Goal: Navigation & Orientation: Find specific page/section

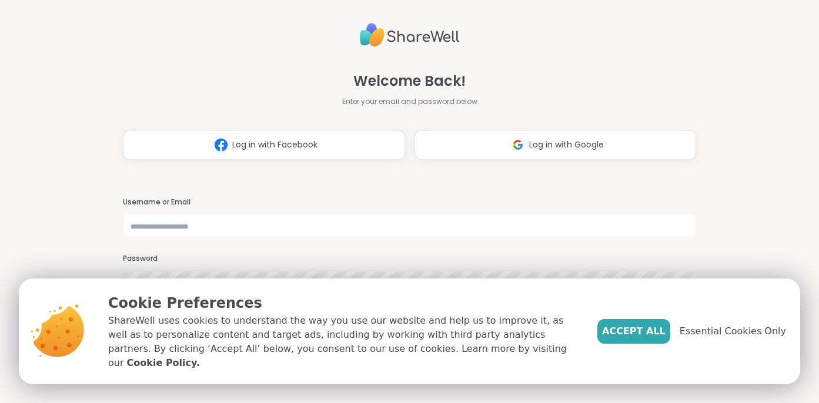
click at [309, 228] on input "text" at bounding box center [409, 226] width 573 height 24
type input "**********"
click at [730, 339] on span "Essential Cookies Only" at bounding box center [733, 332] width 106 height 14
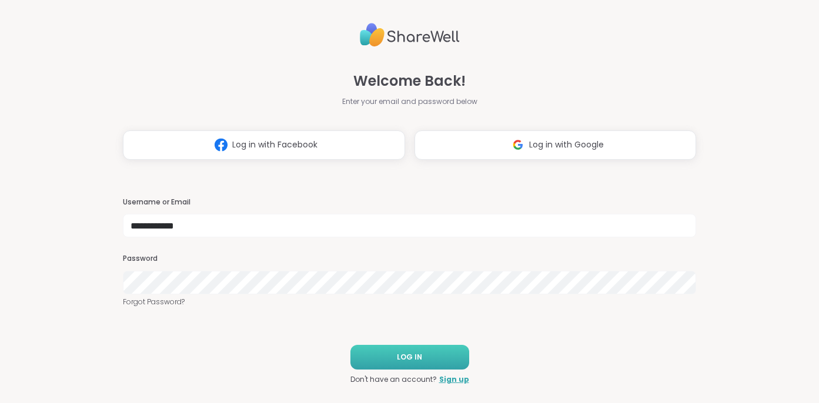
click at [383, 355] on button "LOG IN" at bounding box center [410, 357] width 119 height 25
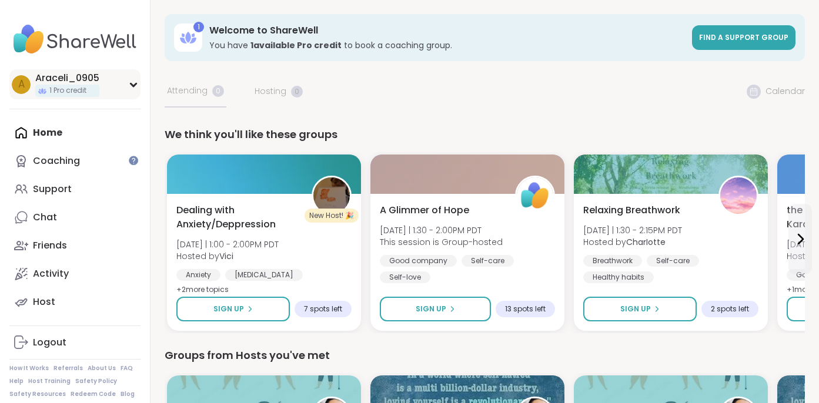
click at [129, 90] on div "A Araceli_0905 1 Pro credit" at bounding box center [74, 84] width 131 height 30
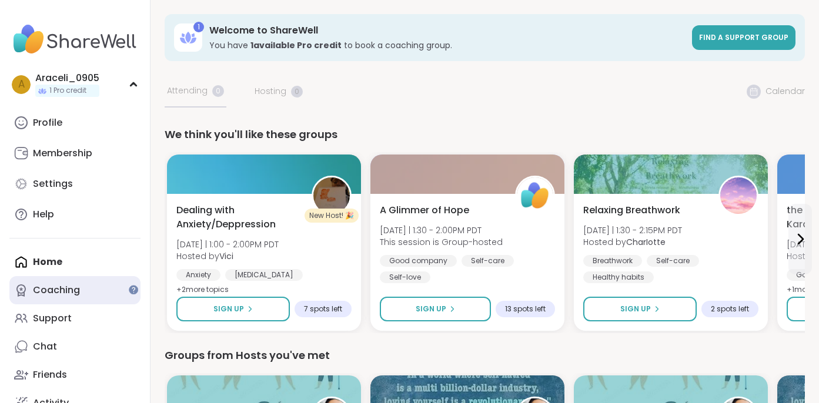
click at [131, 296] on link "Coaching" at bounding box center [74, 290] width 131 height 28
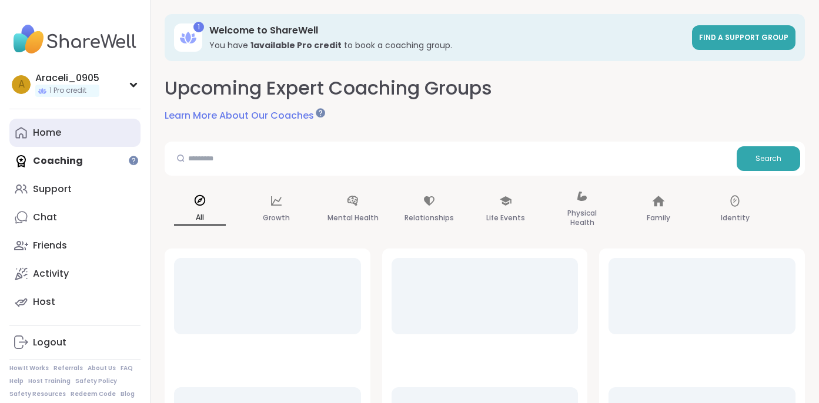
click at [89, 136] on link "Home" at bounding box center [74, 133] width 131 height 28
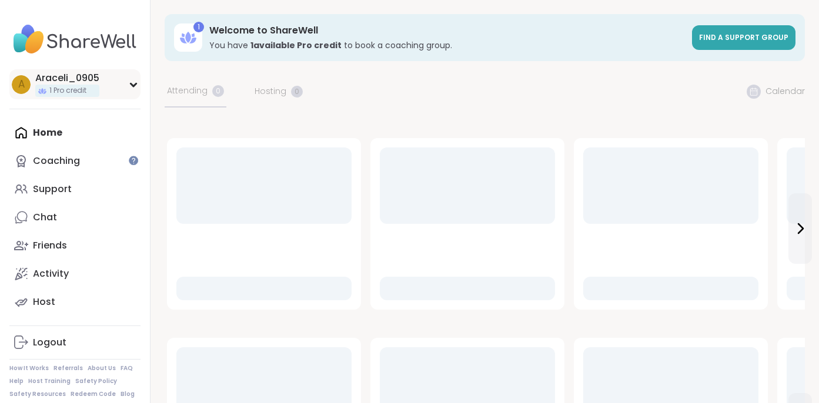
click at [140, 80] on div "A Araceli_0905 1 Pro credit" at bounding box center [74, 84] width 131 height 30
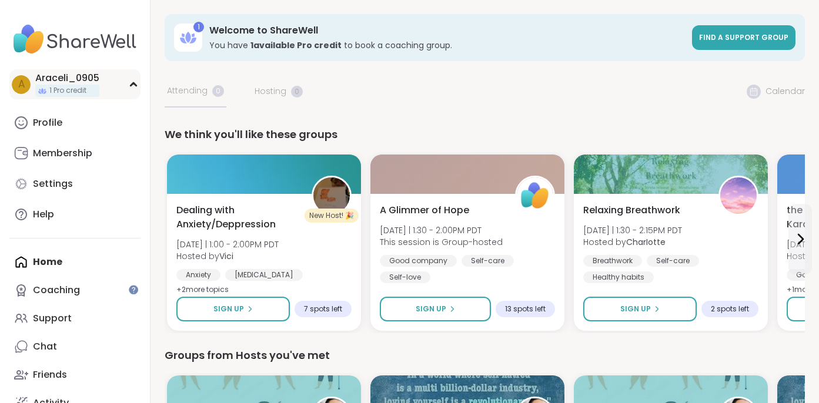
click at [128, 82] on div "A Araceli_0905 1 Pro credit" at bounding box center [74, 84] width 131 height 30
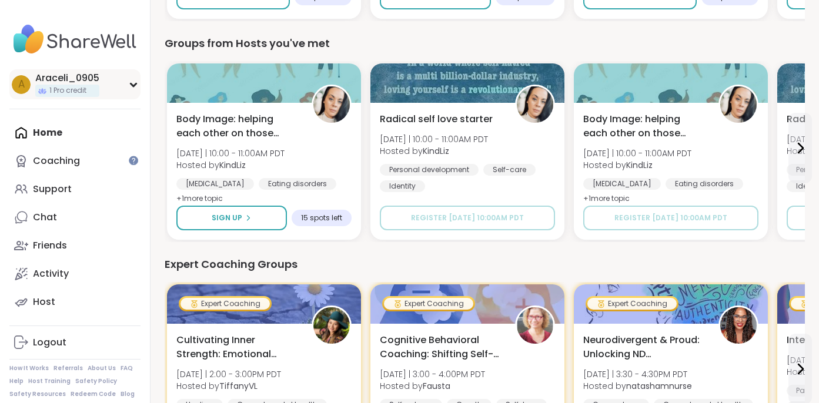
click at [119, 77] on div "A Araceli_0905 1 Pro credit" at bounding box center [74, 84] width 131 height 30
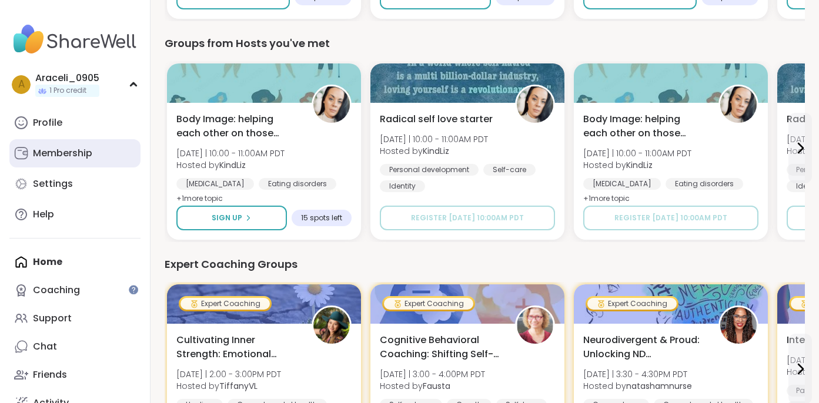
click at [82, 147] on div "Membership" at bounding box center [62, 153] width 59 height 13
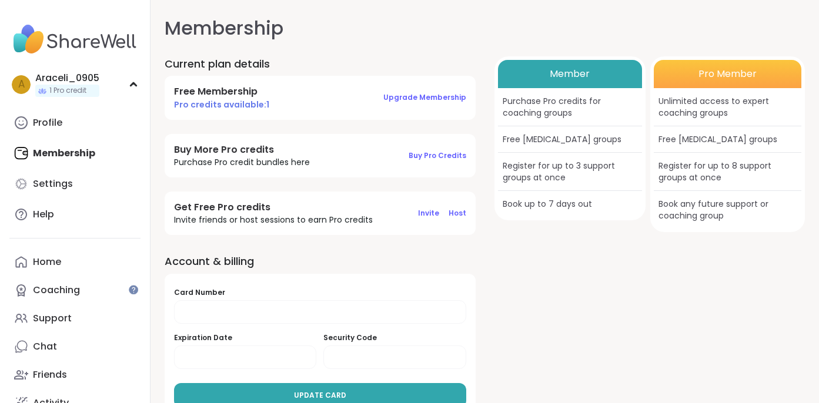
scroll to position [26, 0]
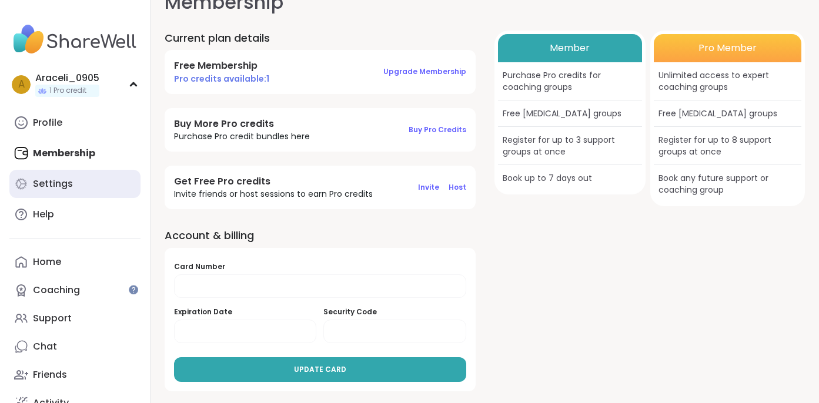
click at [108, 178] on link "Settings" at bounding box center [74, 184] width 131 height 28
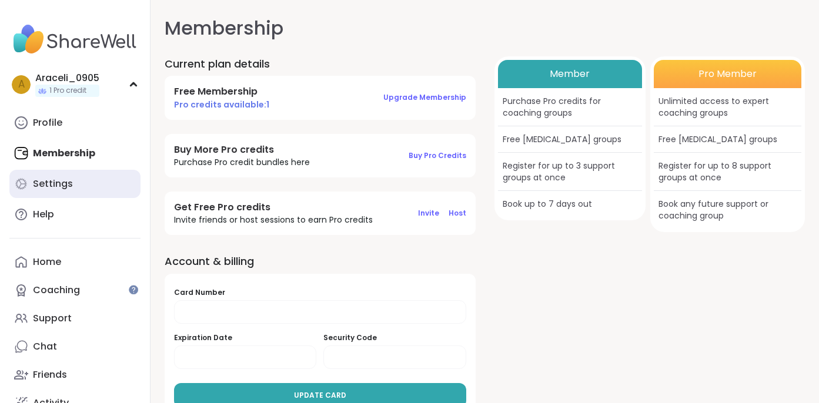
select select "**"
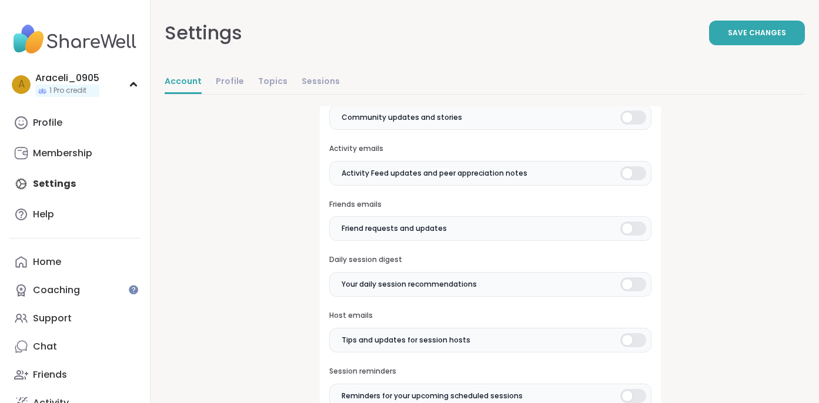
scroll to position [696, 0]
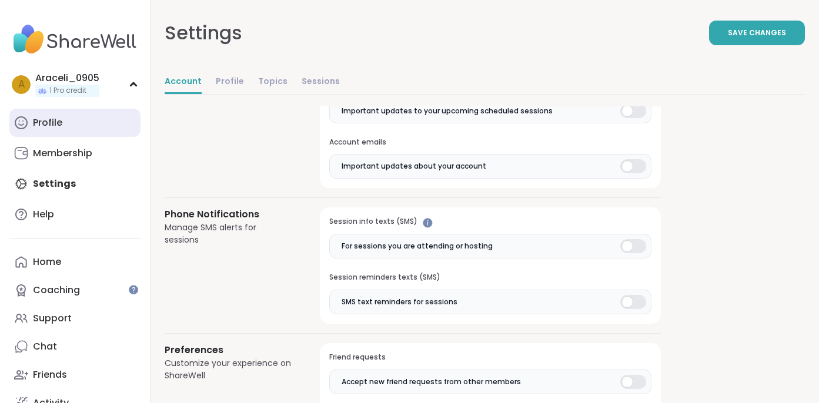
click at [30, 133] on link "Profile" at bounding box center [74, 123] width 131 height 28
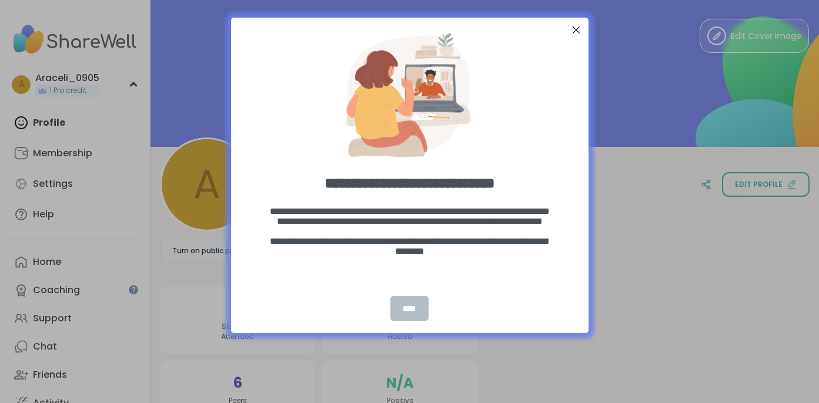
click at [416, 313] on div "****" at bounding box center [410, 308] width 38 height 25
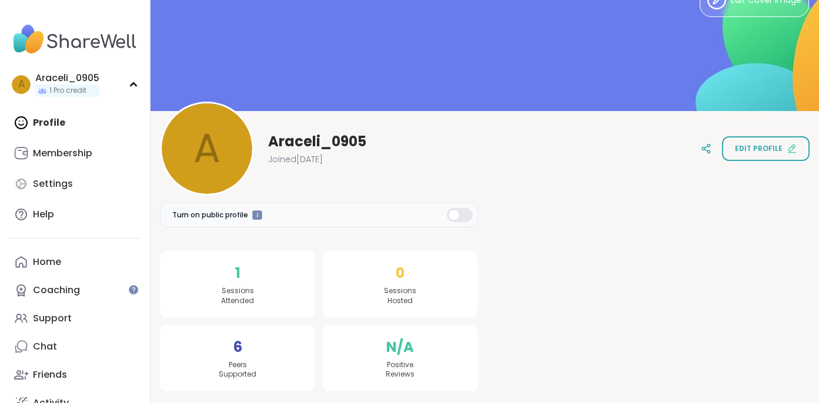
click at [286, 292] on div "1 Sessions Attended" at bounding box center [237, 284] width 155 height 67
click at [276, 358] on div "6 Peers Supported" at bounding box center [237, 358] width 155 height 67
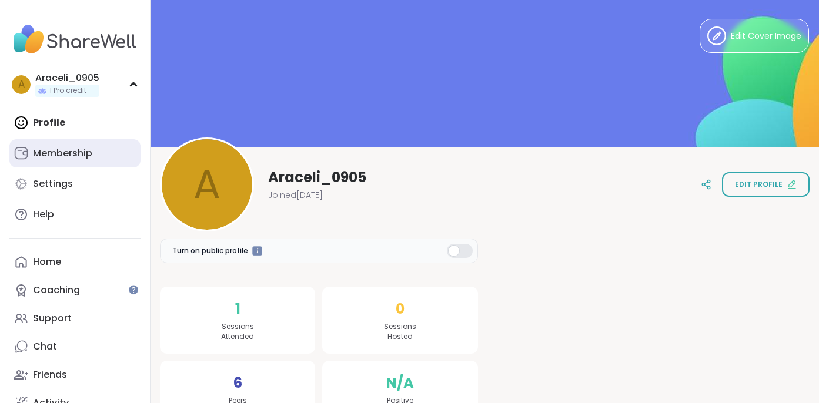
click at [76, 141] on link "Membership" at bounding box center [74, 153] width 131 height 28
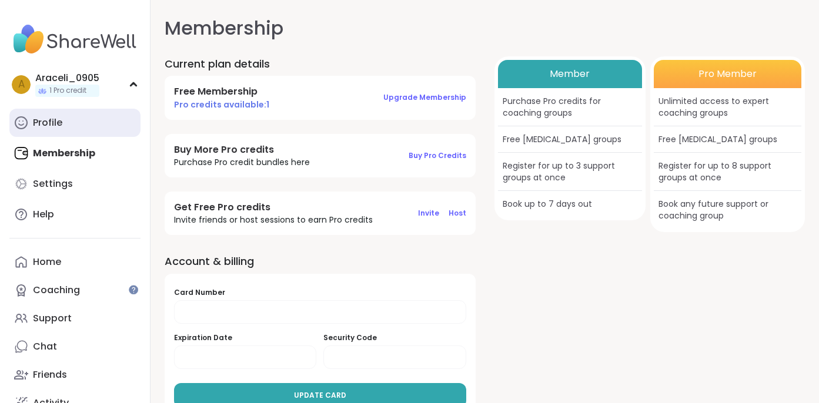
click at [72, 126] on link "Profile" at bounding box center [74, 123] width 131 height 28
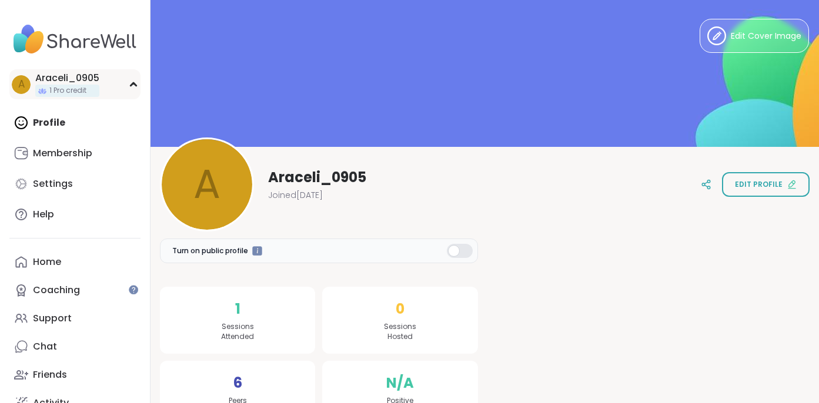
click at [129, 85] on icon at bounding box center [133, 85] width 9 height 6
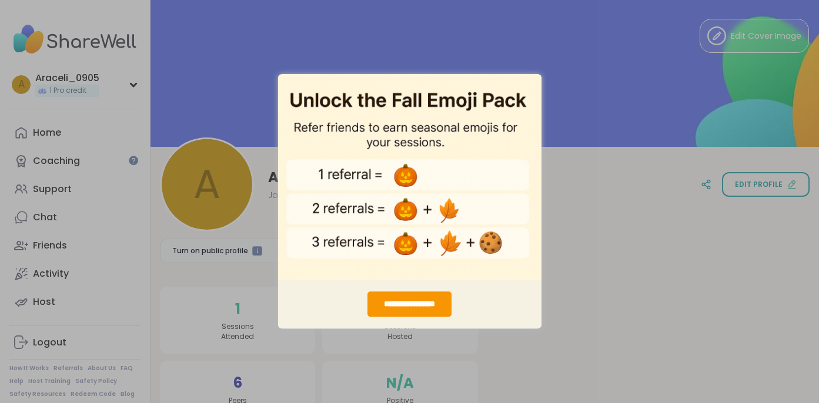
click at [505, 94] on img "entering modal" at bounding box center [409, 177] width 263 height 207
click at [419, 126] on img "entering modal" at bounding box center [409, 177] width 263 height 207
click at [613, 61] on div "**********" at bounding box center [409, 201] width 819 height 403
click at [426, 313] on div "**********" at bounding box center [410, 304] width 84 height 25
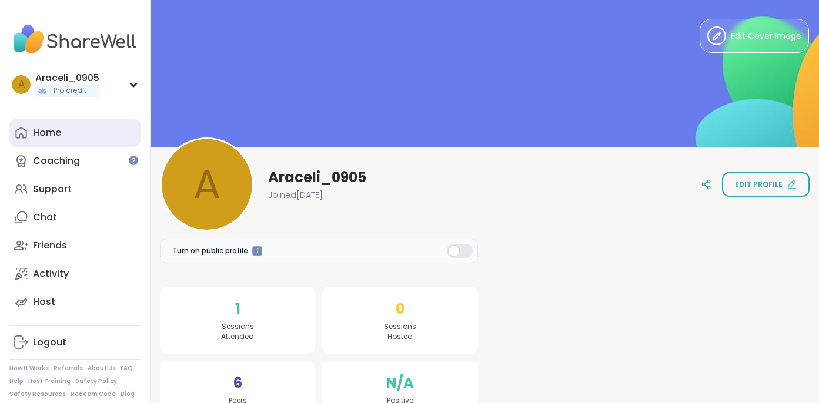
click at [111, 136] on link "Home" at bounding box center [74, 133] width 131 height 28
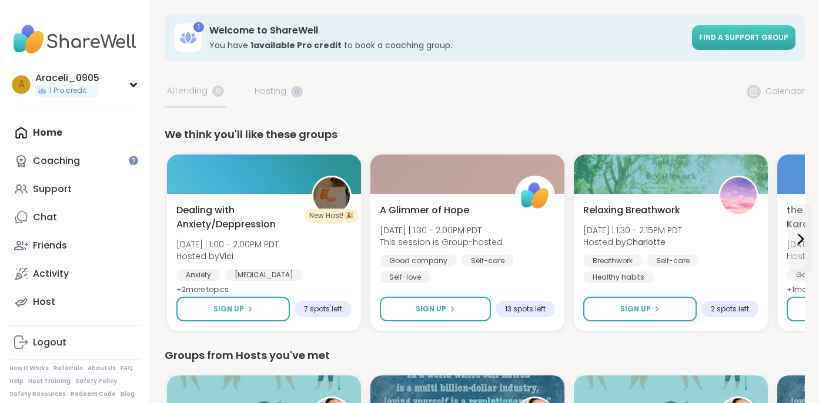
click at [765, 36] on span "Find a support group" at bounding box center [743, 37] width 89 height 10
